Goal: Navigation & Orientation: Find specific page/section

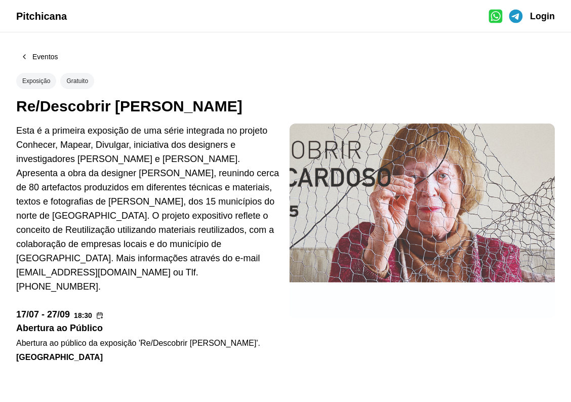
click at [57, 13] on span "Pitchicana" at bounding box center [41, 16] width 51 height 11
click at [29, 59] on div "Eventos" at bounding box center [41, 57] width 50 height 16
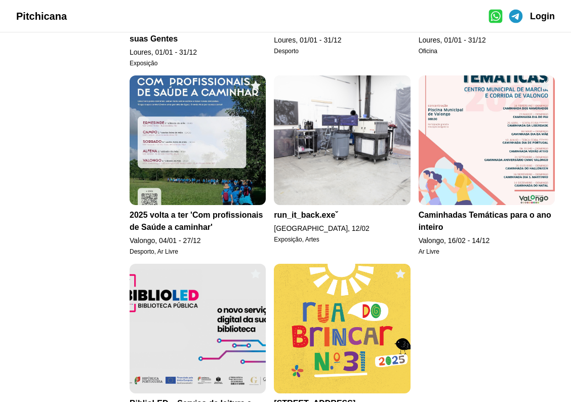
scroll to position [1144, 0]
